Goal: Task Accomplishment & Management: Use online tool/utility

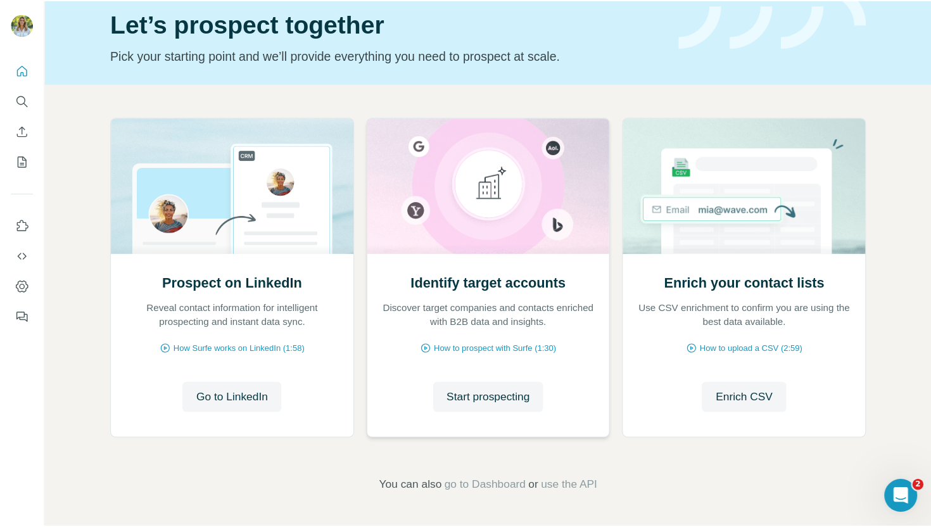
scroll to position [49, 0]
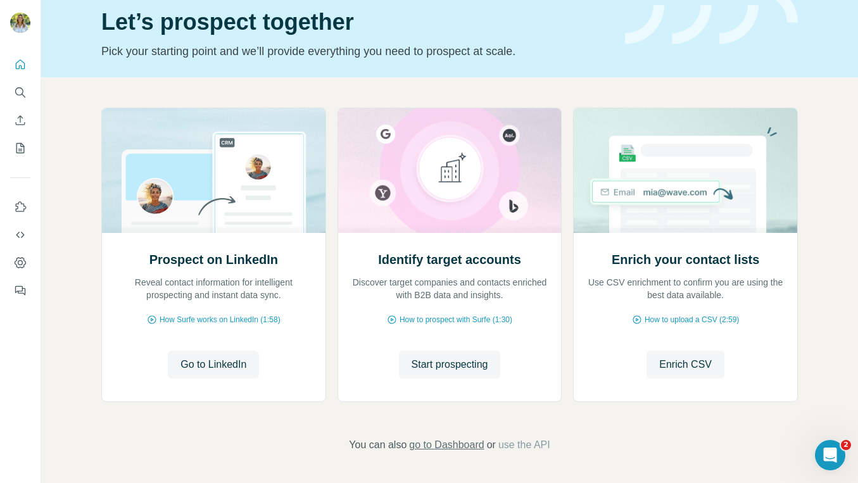
click at [456, 448] on span "go to Dashboard" at bounding box center [446, 445] width 75 height 15
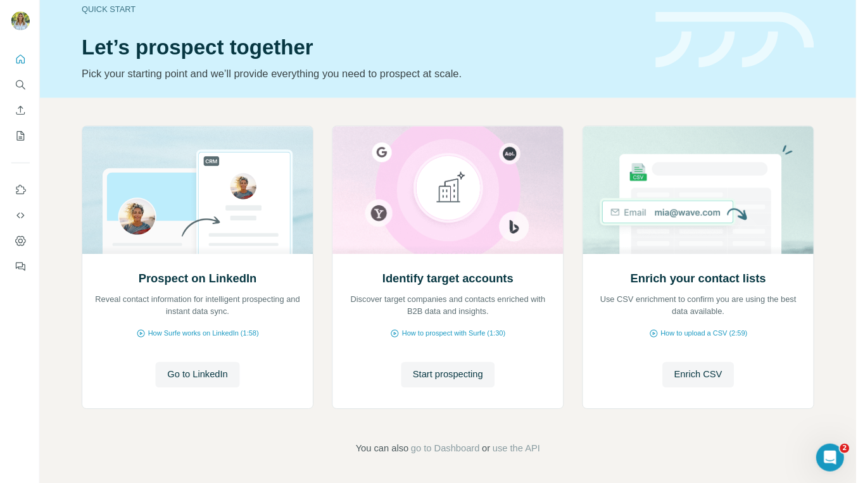
scroll to position [20, 0]
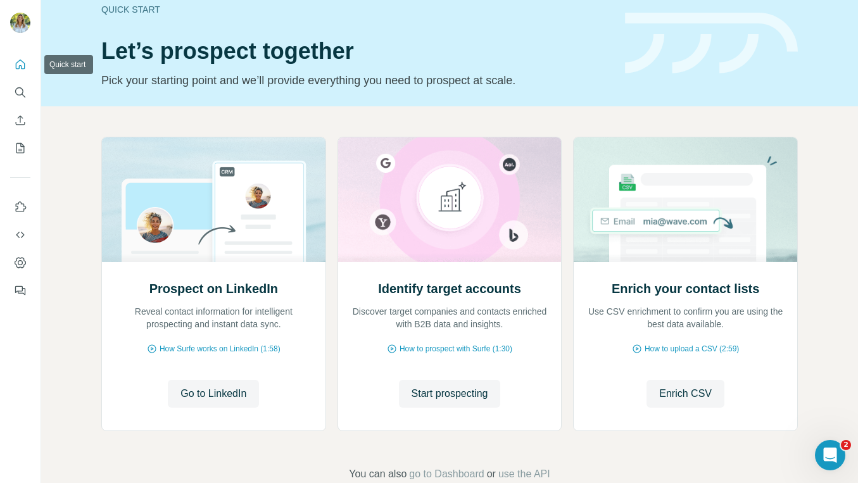
click at [15, 60] on icon "Quick start" at bounding box center [20, 64] width 13 height 13
click at [13, 99] on button "Search" at bounding box center [20, 92] width 20 height 23
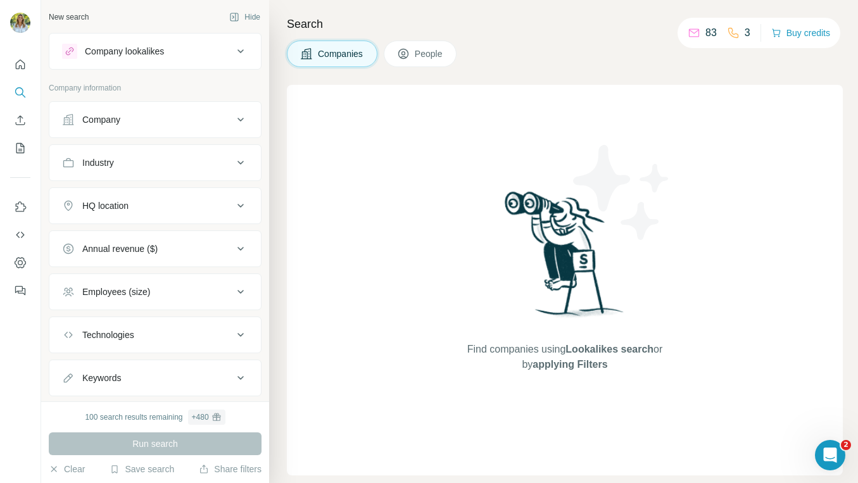
click at [384, 150] on div "Find companies using Lookalikes search or by applying Filters" at bounding box center [565, 280] width 556 height 391
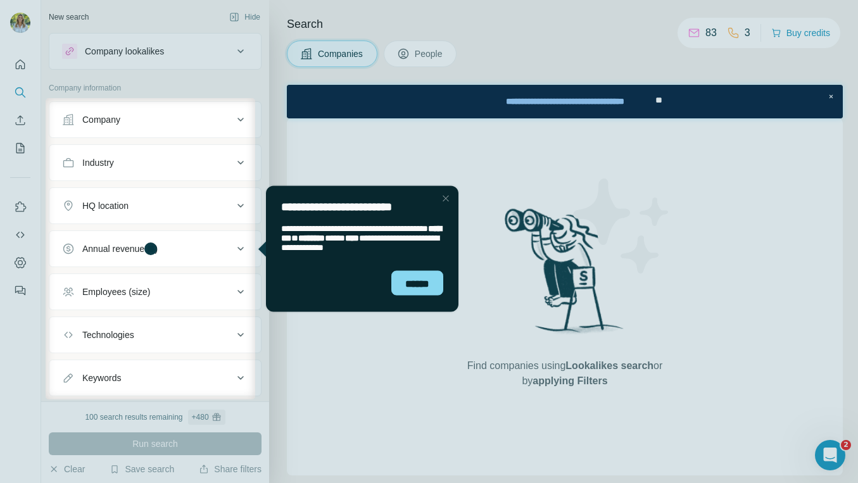
click at [19, 27] on div at bounding box center [429, 49] width 858 height 98
click at [439, 291] on div "******" at bounding box center [417, 282] width 52 height 25
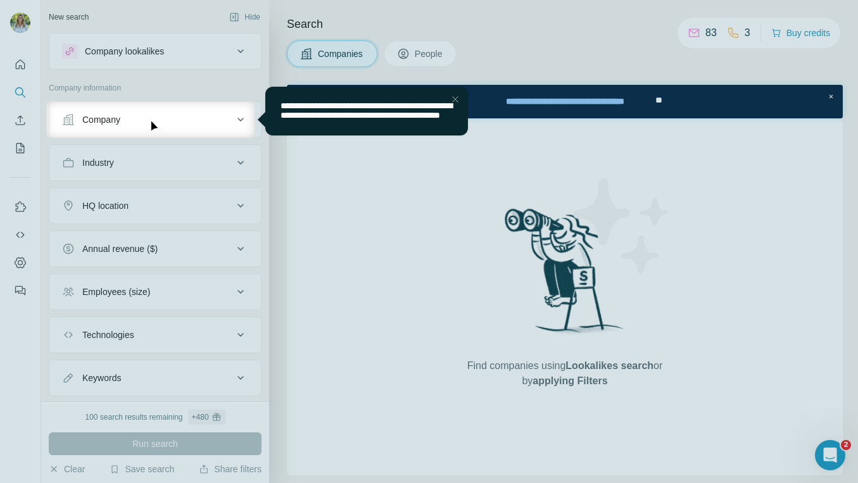
click at [796, 36] on div at bounding box center [429, 50] width 858 height 101
click at [786, 27] on div at bounding box center [429, 50] width 858 height 101
click at [694, 35] on div at bounding box center [429, 50] width 858 height 101
click at [461, 60] on div at bounding box center [429, 50] width 858 height 101
click at [445, 52] on div at bounding box center [429, 50] width 858 height 101
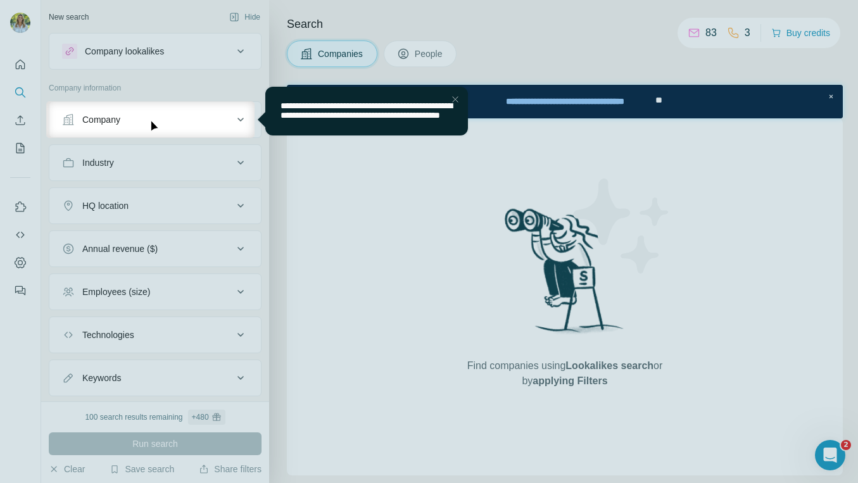
click at [412, 53] on div at bounding box center [429, 50] width 858 height 101
click at [13, 22] on div at bounding box center [429, 50] width 858 height 101
click at [791, 37] on div at bounding box center [429, 50] width 858 height 101
